Goal: Task Accomplishment & Management: Manage account settings

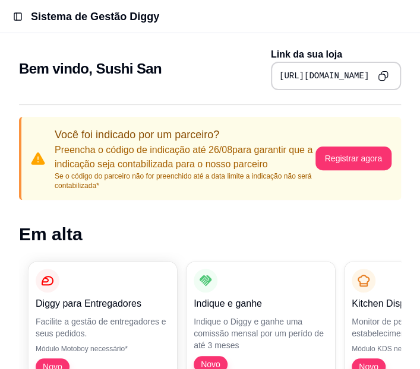
click at [24, 20] on button "Toggle Sidebar" at bounding box center [17, 16] width 17 height 17
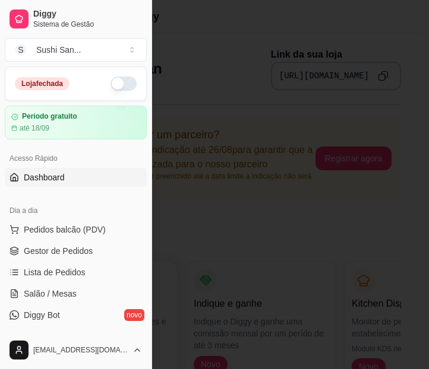
click at [123, 87] on button "button" at bounding box center [123, 84] width 26 height 14
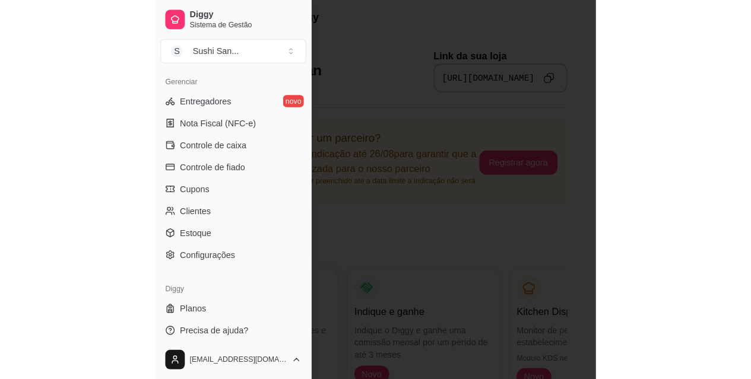
scroll to position [484, 0]
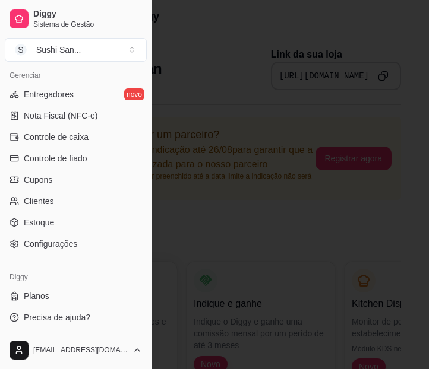
click at [310, 39] on div at bounding box center [214, 184] width 429 height 369
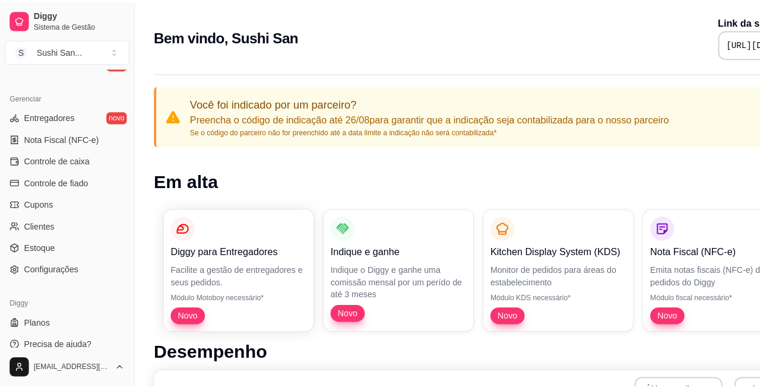
scroll to position [465, 0]
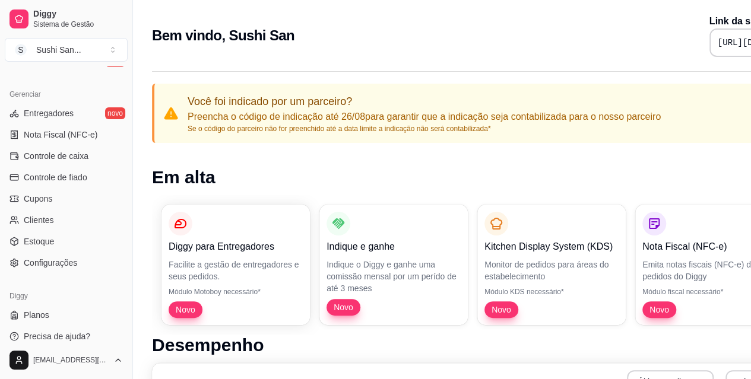
click at [71, 268] on span "Configurações" at bounding box center [50, 263] width 53 height 12
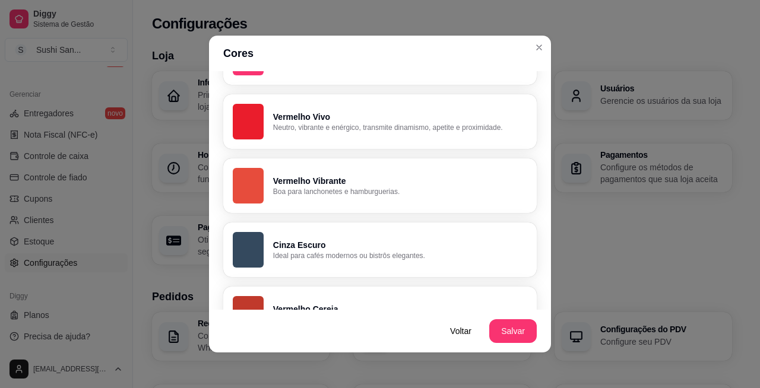
scroll to position [64, 0]
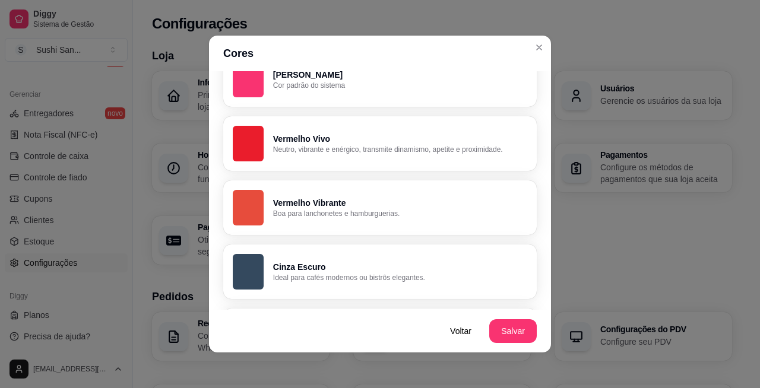
click at [428, 135] on p "Vermelho Vivo" at bounding box center [400, 139] width 254 height 12
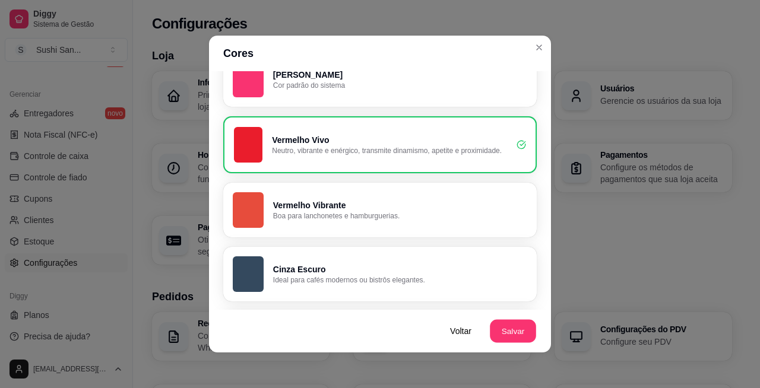
click at [428, 329] on button "Salvar" at bounding box center [513, 331] width 46 height 23
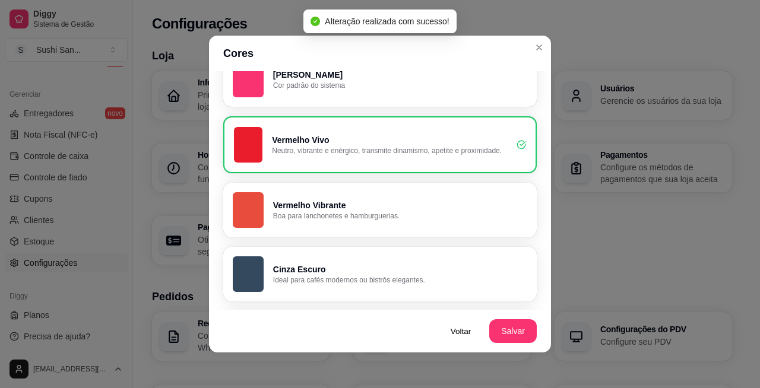
click at [428, 332] on p "Configure entrega, retirada, comer no local e tempo de entrega e de retirada" at bounding box center [461, 342] width 125 height 24
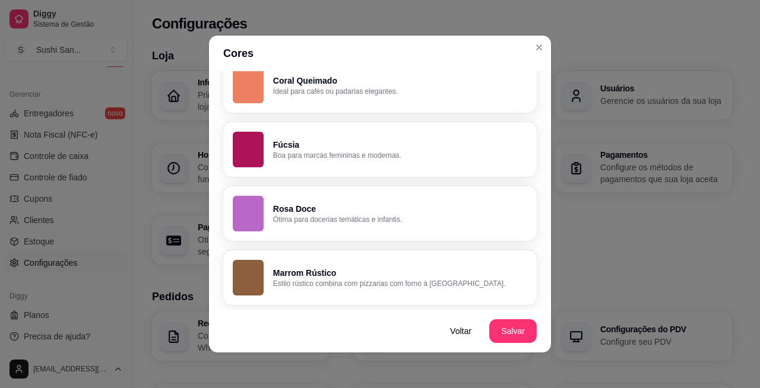
scroll to position [2, 0]
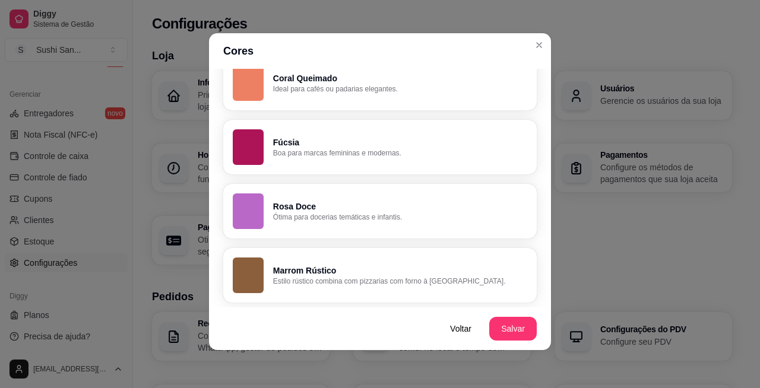
click at [428, 326] on h3 "Tipos de pedidos" at bounding box center [461, 323] width 125 height 8
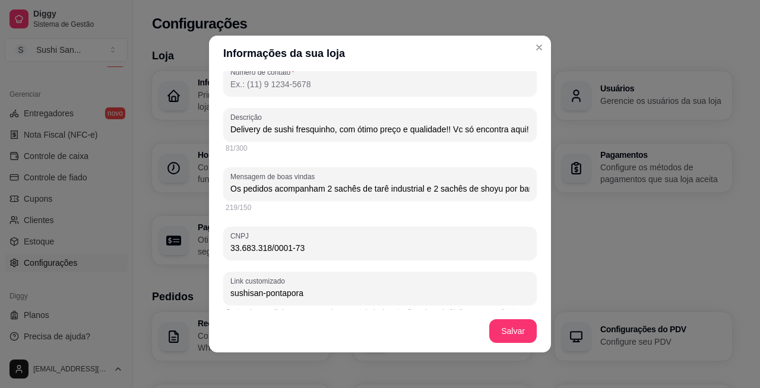
scroll to position [268, 0]
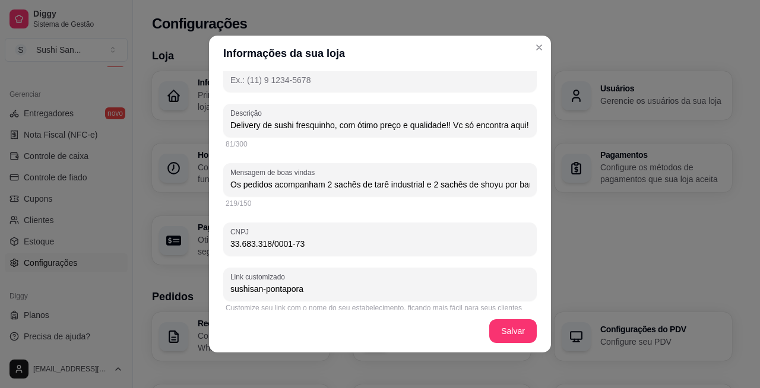
click at [428, 179] on input "Os pedidos acompanham 2 sachês de tarê industrial e 2 sachês de shoyu por bande…" at bounding box center [379, 185] width 299 height 12
click at [428, 51] on button "Close" at bounding box center [539, 47] width 19 height 19
click at [428, 46] on header "Informações da sua loja" at bounding box center [380, 54] width 342 height 36
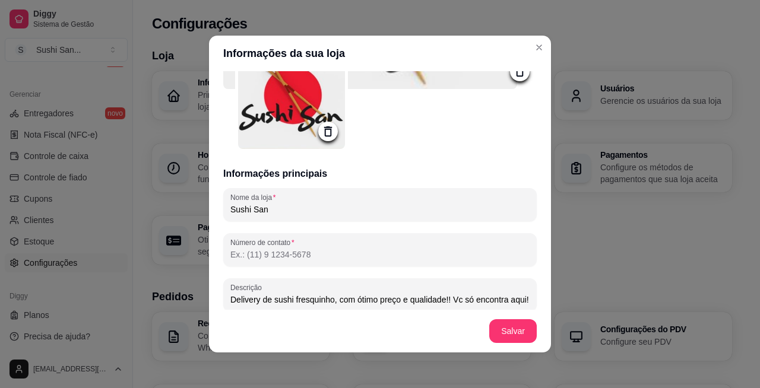
scroll to position [91, 0]
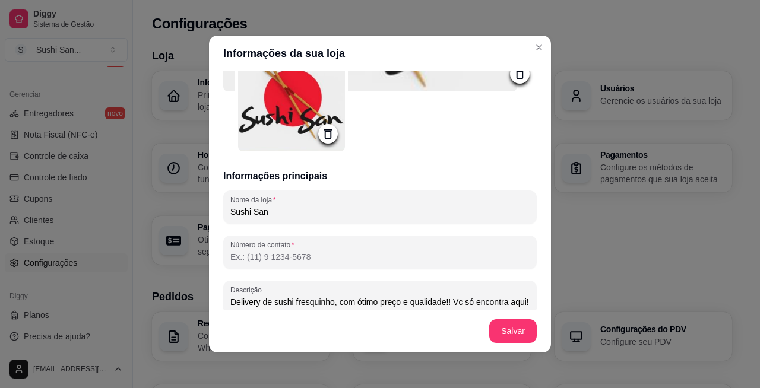
click at [416, 251] on input "Número de contato" at bounding box center [379, 257] width 299 height 12
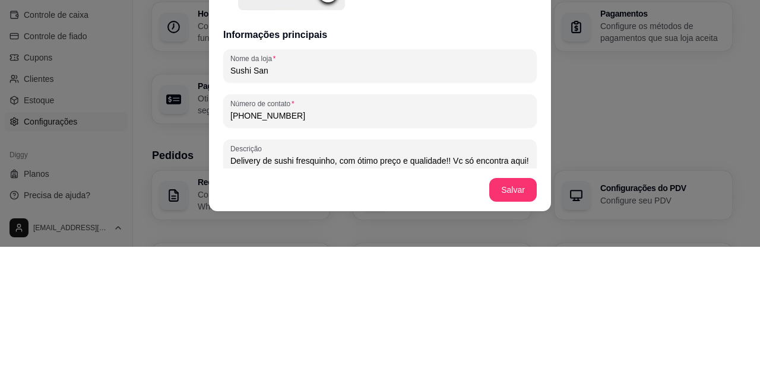
type input "[PHONE_NUMBER]"
click at [428, 206] on input "Sushi San" at bounding box center [379, 212] width 299 height 12
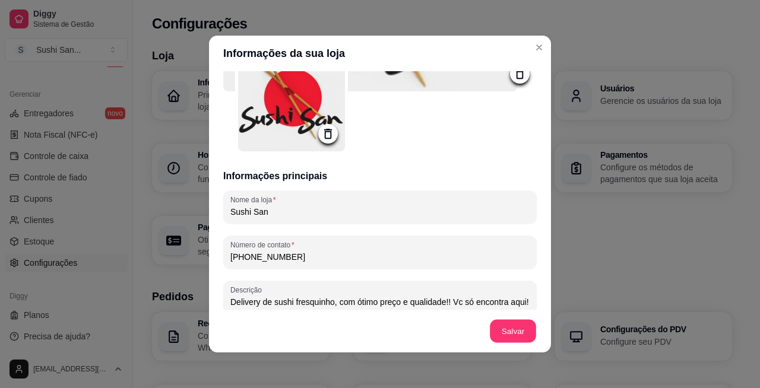
click at [428, 328] on footer "Salvar" at bounding box center [380, 331] width 342 height 43
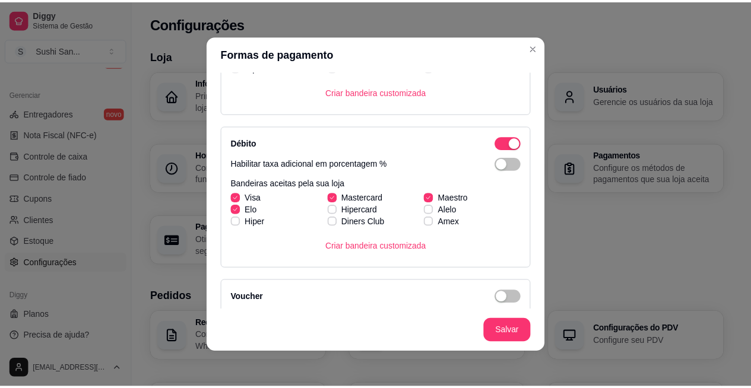
scroll to position [251, 0]
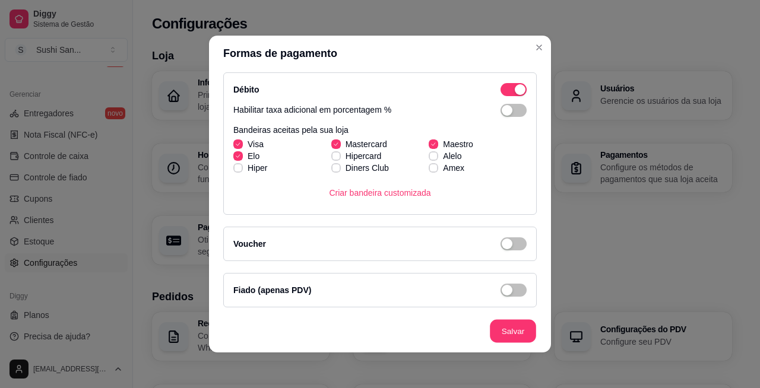
click at [428, 329] on footer "Salvar" at bounding box center [380, 331] width 342 height 43
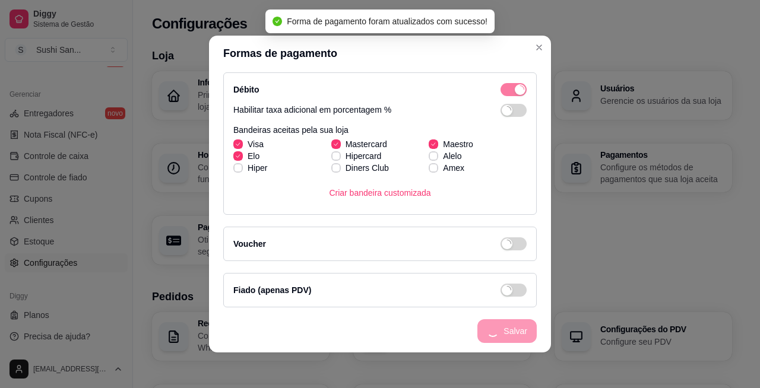
click at [428, 47] on h3 "Loja" at bounding box center [442, 55] width 580 height 17
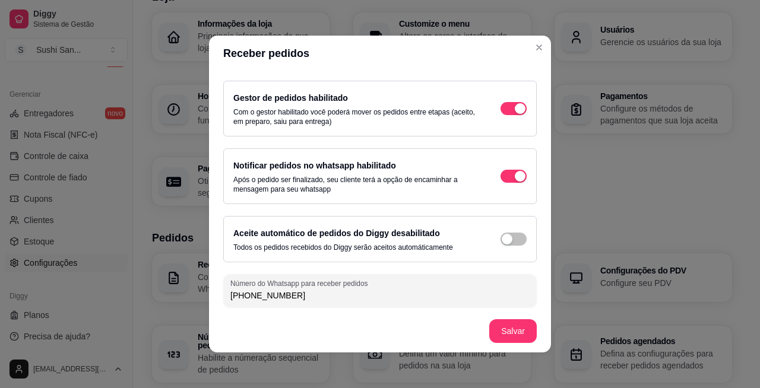
scroll to position [54, 0]
click at [405, 290] on input "[PHONE_NUMBER]" at bounding box center [379, 295] width 299 height 12
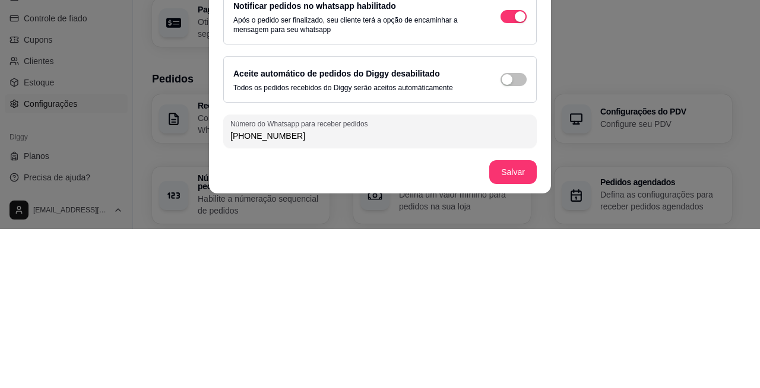
scroll to position [2, 0]
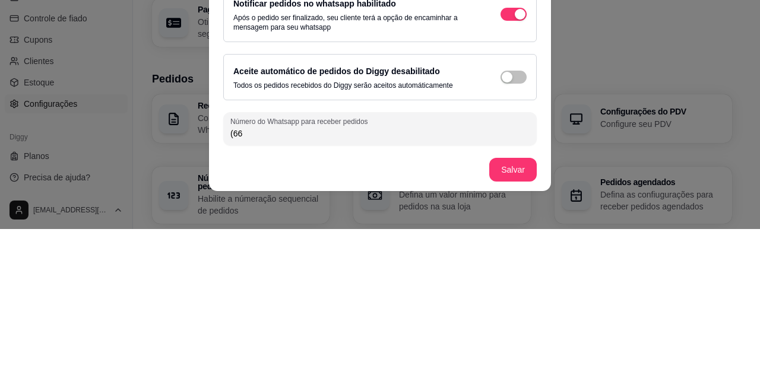
type input "(6"
type input "[PHONE_NUMBER]"
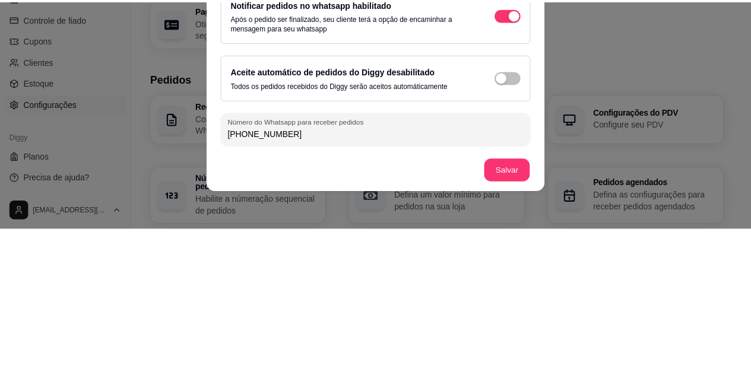
scroll to position [59, 0]
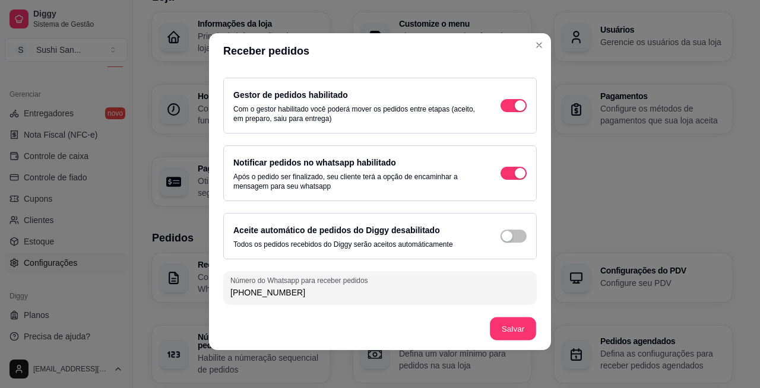
click at [428, 48] on div "button" at bounding box center [520, 42] width 11 height 11
click at [428, 318] on footer "Salvar" at bounding box center [380, 329] width 342 height 43
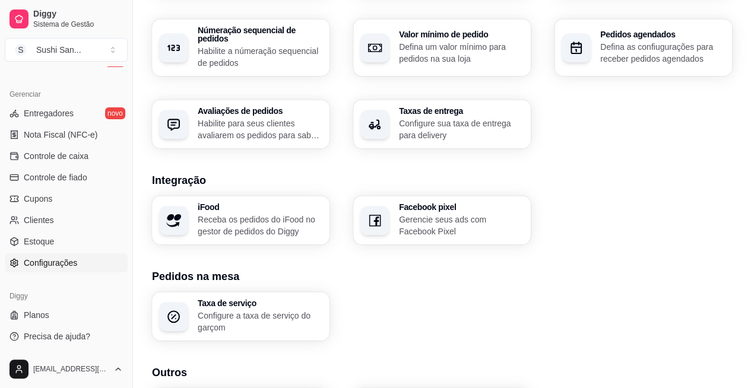
scroll to position [368, 0]
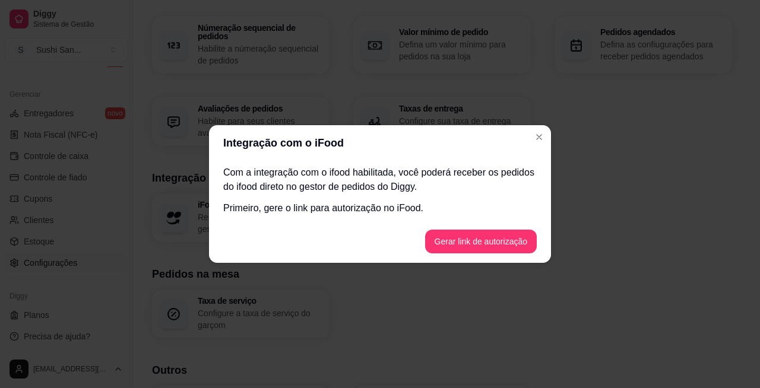
click at [428, 167] on div "Integrações do iFood Com a integração com o iFood habilitada, você poderá receb…" at bounding box center [380, 194] width 760 height 388
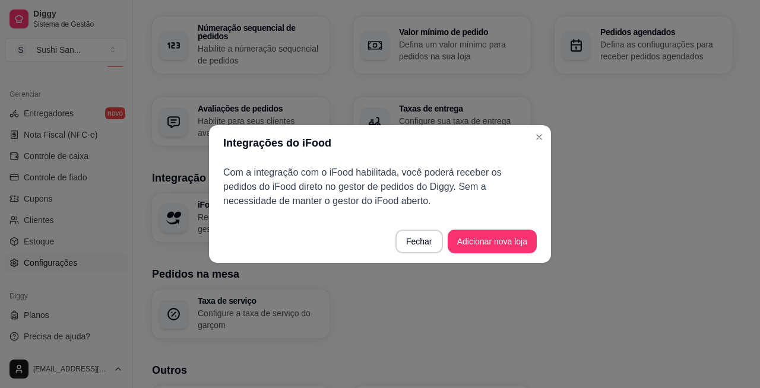
click at [428, 137] on div "Receber pedidos Configure o número do seu WhatsApp, gestor de pedidos e outros …" at bounding box center [442, 45] width 580 height 202
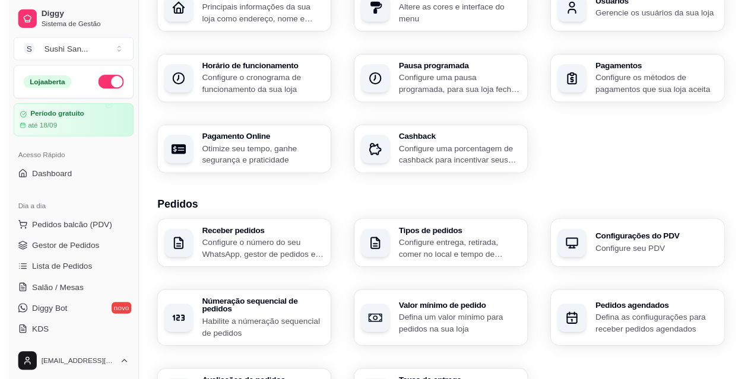
scroll to position [0, 0]
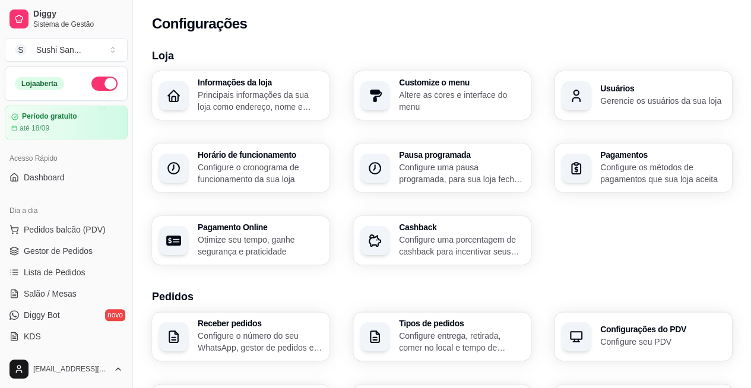
click at [88, 256] on link "Gestor de Pedidos" at bounding box center [66, 251] width 123 height 19
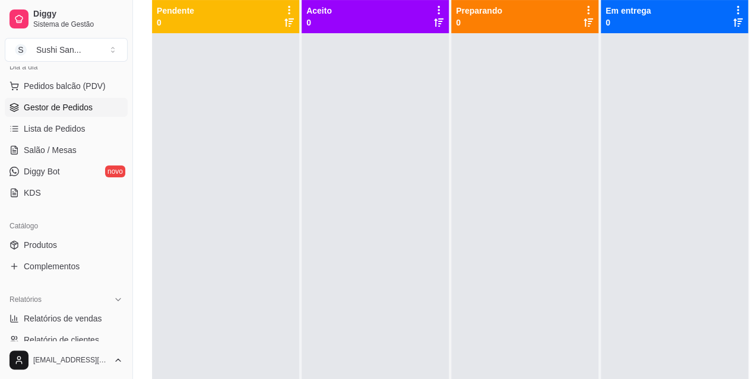
scroll to position [145, 0]
click at [70, 245] on link "Produtos" at bounding box center [66, 243] width 123 height 19
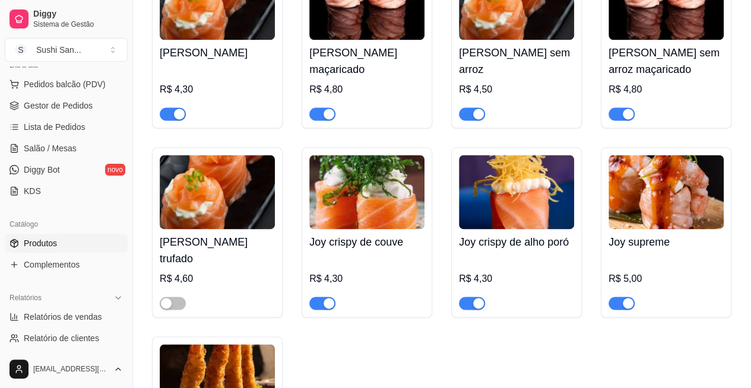
scroll to position [807, 0]
click at [166, 298] on div "button" at bounding box center [166, 303] width 11 height 11
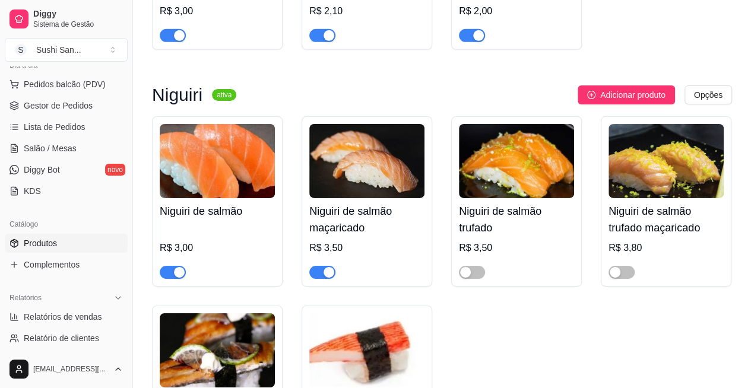
scroll to position [1904, 0]
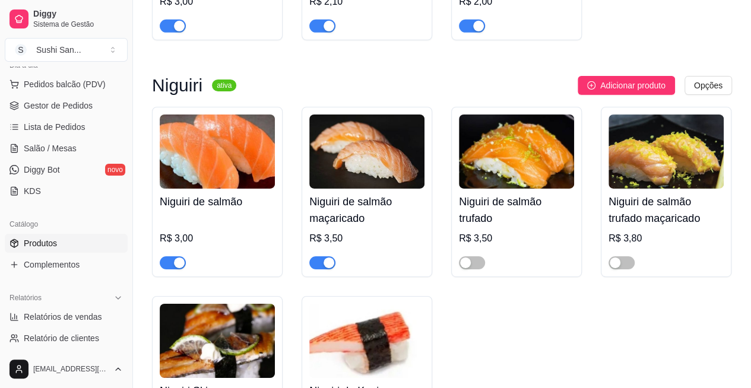
click at [428, 258] on div "button" at bounding box center [465, 263] width 11 height 11
click at [428, 258] on div "button" at bounding box center [615, 263] width 11 height 11
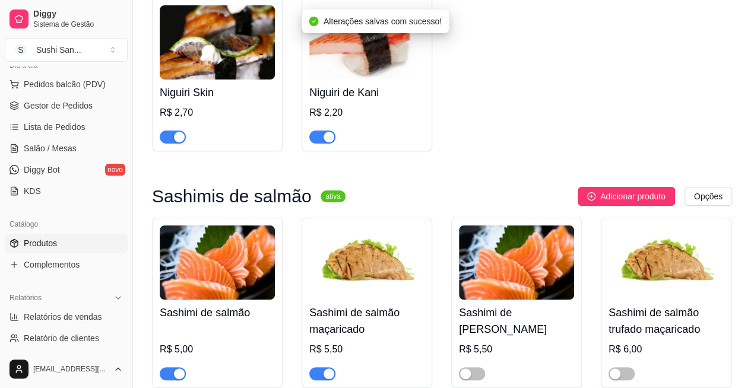
scroll to position [2210, 0]
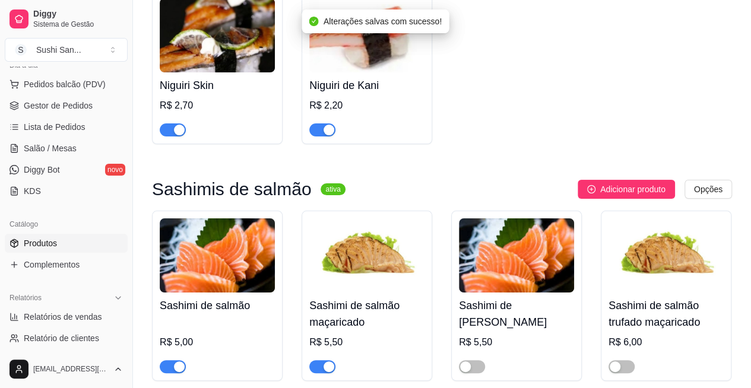
click at [428, 362] on div "button" at bounding box center [465, 367] width 11 height 11
click at [428, 360] on span "button" at bounding box center [621, 366] width 26 height 13
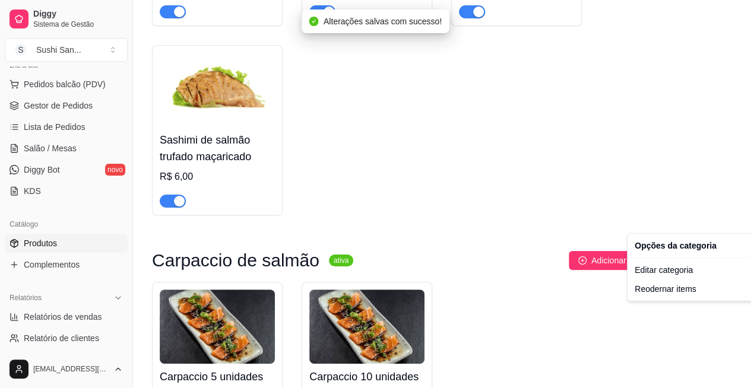
scroll to position [3048, 0]
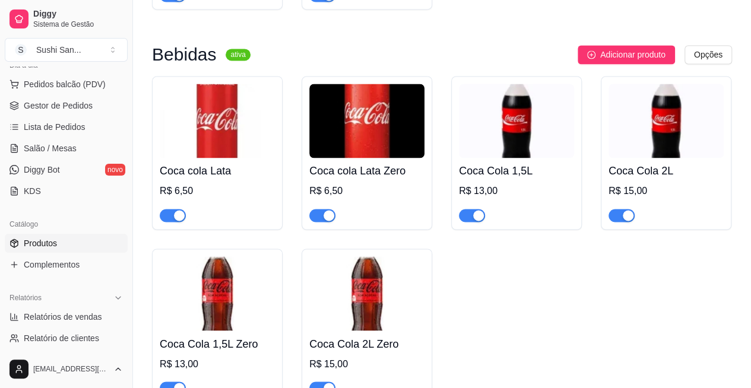
scroll to position [5486, 0]
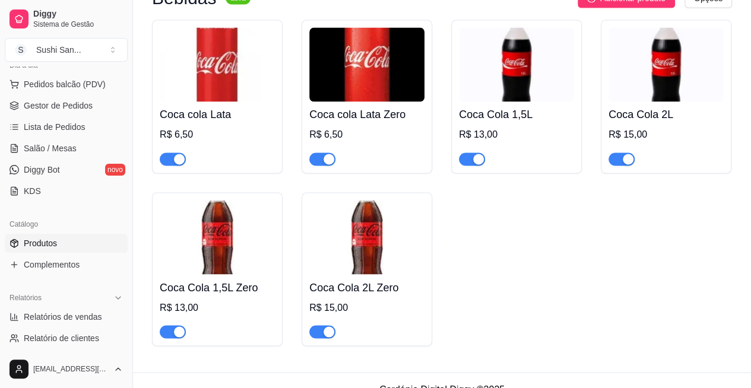
click at [167, 325] on span "button" at bounding box center [173, 331] width 26 height 13
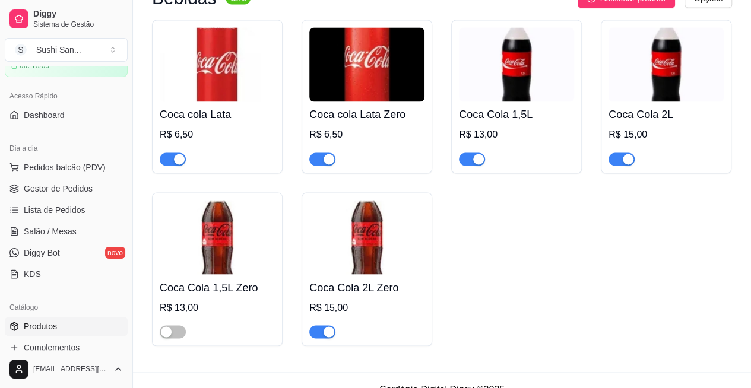
scroll to position [61, 0]
click at [67, 198] on link "Gestor de Pedidos" at bounding box center [66, 190] width 123 height 19
